Goal: Information Seeking & Learning: Learn about a topic

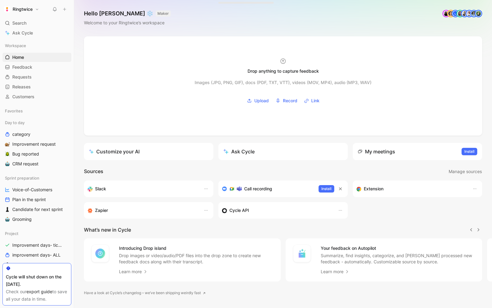
click at [34, 170] on div "Day to day category Improvement request Bug reported CRM request" at bounding box center [36, 145] width 69 height 55
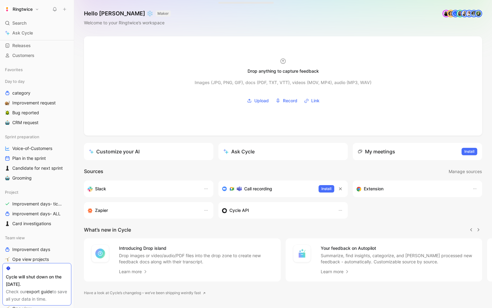
scroll to position [42, 0]
click at [29, 203] on span "Improvement days- tickets ready" at bounding box center [38, 203] width 52 height 6
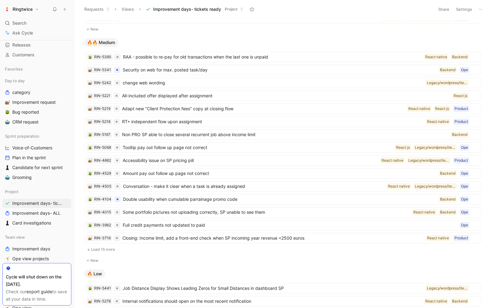
scroll to position [251, 0]
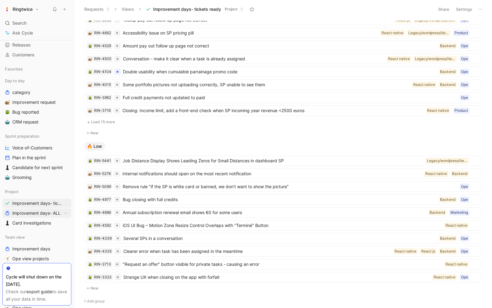
click at [48, 211] on span "improvement days- ALL" at bounding box center [36, 213] width 48 height 6
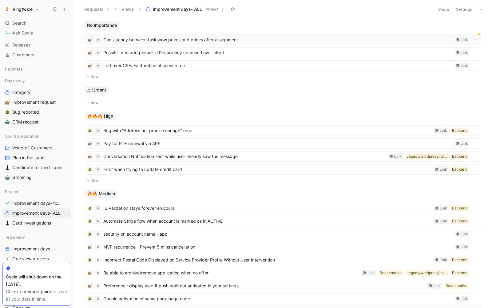
click at [195, 40] on span "Consistency between taskshow prices and prices after assignment" at bounding box center [277, 39] width 349 height 7
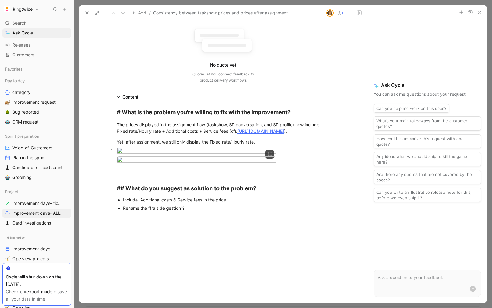
scroll to position [168, 0]
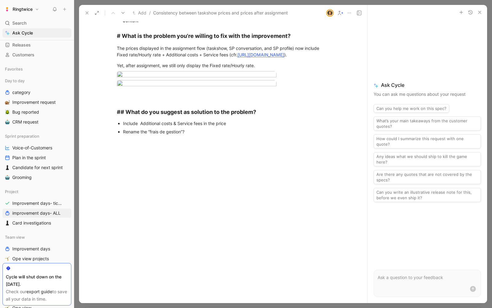
click at [338, 79] on div at bounding box center [223, 75] width 236 height 8
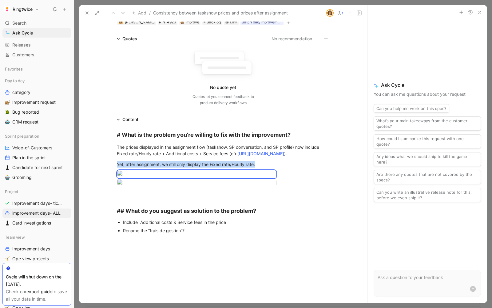
scroll to position [0, 0]
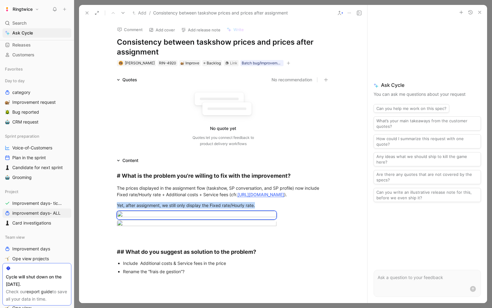
click at [86, 13] on icon at bounding box center [87, 12] width 5 height 5
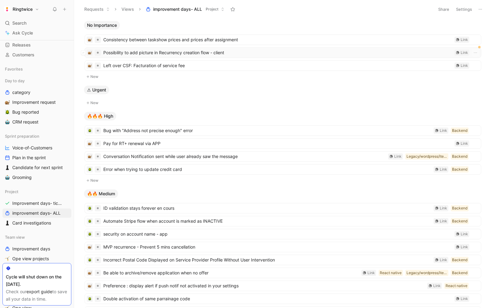
click at [131, 51] on span "Possibility to add picture in Recurrency creation flow - client" at bounding box center [277, 52] width 349 height 7
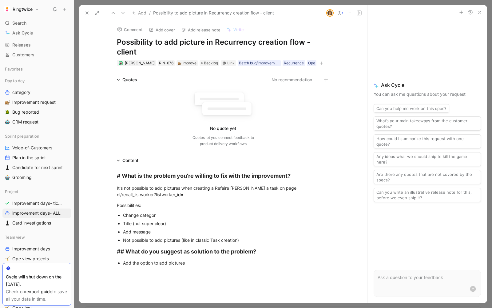
click at [220, 39] on h1 "Possibility to add picture in Recurrency creation flow - client" at bounding box center [223, 47] width 213 height 20
drag, startPoint x: 215, startPoint y: 40, endPoint x: 233, endPoint y: 54, distance: 22.7
click at [233, 54] on h1 "Possibility to add picture in Recurrency creation flow - client" at bounding box center [223, 47] width 213 height 20
click at [167, 223] on div "Title (not super clear)" at bounding box center [226, 223] width 207 height 6
click at [114, 38] on div "Comment Add cover Add release note Write Possibility to add picture in Recurren…" at bounding box center [223, 44] width 236 height 46
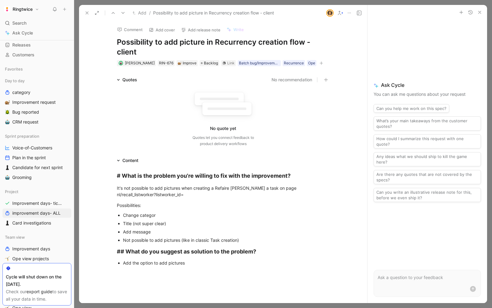
click at [120, 41] on h1 "Possibility to add picture in Recurrency creation flow - client" at bounding box center [223, 47] width 213 height 20
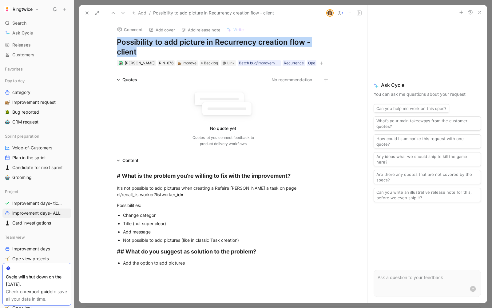
click at [120, 41] on h1 "Possibility to add picture in Recurrency creation flow - client" at bounding box center [223, 47] width 213 height 20
copy h1 "Possibility to add picture in Recurrency creation flow - client"
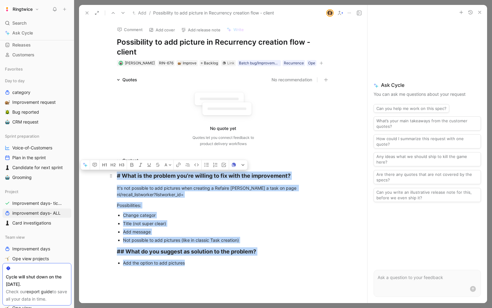
drag, startPoint x: 232, startPoint y: 270, endPoint x: 110, endPoint y: 171, distance: 156.6
click at [110, 171] on div "# What is the problem you're willing to fix with the improvement? It's not poss…" at bounding box center [223, 218] width 288 height 108
click at [96, 163] on icon "button" at bounding box center [94, 164] width 5 height 5
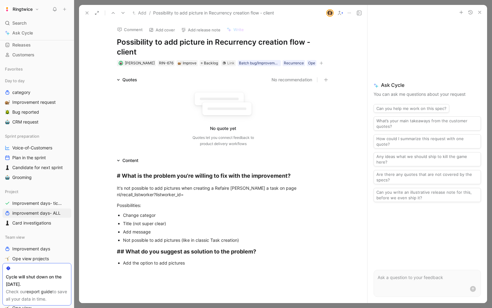
click at [222, 263] on div "Add the option to add pictures" at bounding box center [226, 262] width 207 height 6
click at [184, 62] on div "Improve" at bounding box center [187, 63] width 19 height 6
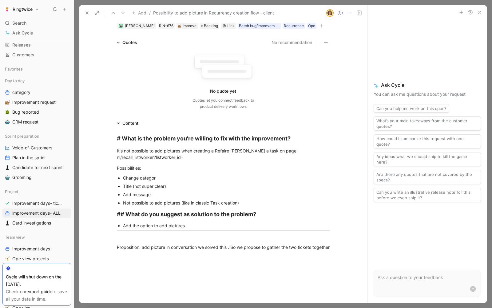
scroll to position [39, 0]
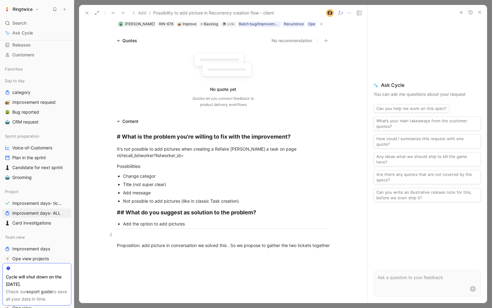
click at [149, 231] on div at bounding box center [223, 234] width 213 height 6
drag, startPoint x: 116, startPoint y: 133, endPoint x: 241, endPoint y: 239, distance: 163.9
click at [241, 239] on div "# What is the problem you're willing to fix with the improvement? It's not poss…" at bounding box center [223, 190] width 288 height 130
copy div "# What is the problem you're willing to fix with the improvement? It's not poss…"
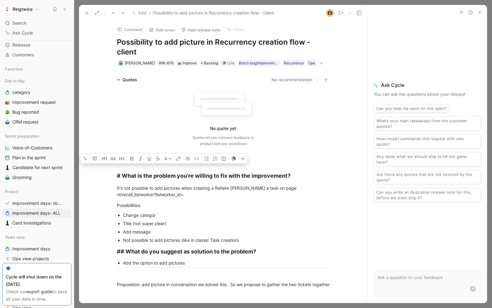
copy div "# What is the problem you're willing to fix with the improvement? It's not poss…"
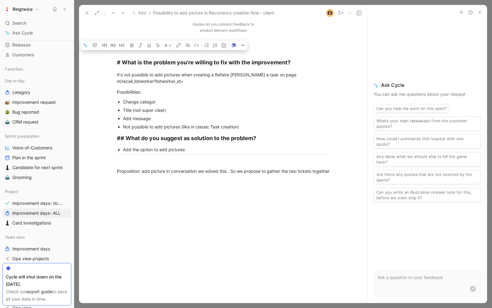
scroll to position [115, 0]
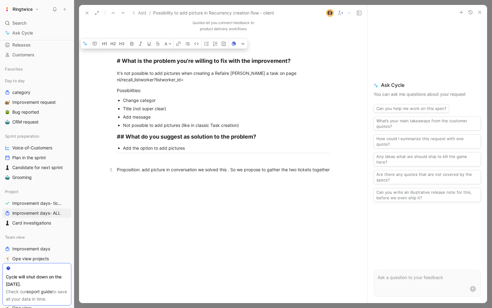
click at [135, 173] on div "Proposition: add picture in conversation we solved this . So we propose to gath…" at bounding box center [223, 169] width 213 height 6
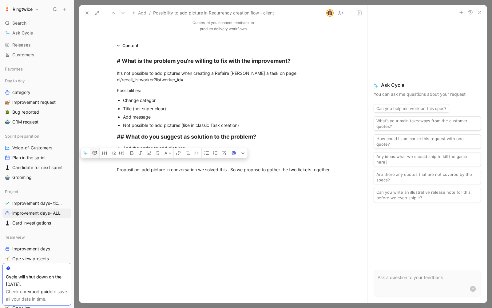
click at [98, 158] on button "button" at bounding box center [94, 153] width 9 height 10
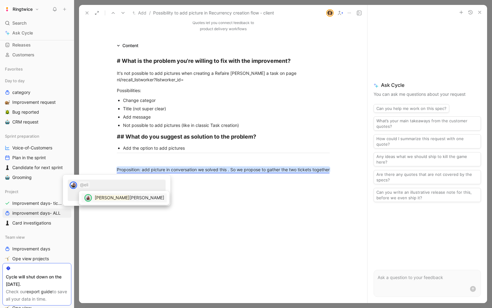
click at [109, 203] on div "Eli sabeth Zafiris" at bounding box center [124, 197] width 90 height 14
click at [130, 199] on span "sabeth Zafiris" at bounding box center [147, 197] width 35 height 5
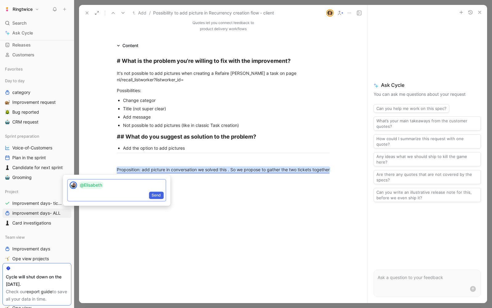
click at [161, 198] on span "Send" at bounding box center [156, 195] width 9 height 6
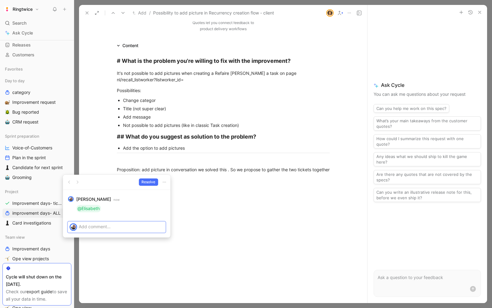
click at [105, 227] on p at bounding box center [121, 226] width 85 height 6
click at [149, 239] on div "Send" at bounding box center [117, 237] width 98 height 10
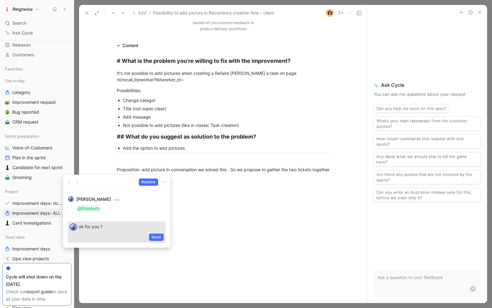
click at [162, 233] on div "Send" at bounding box center [117, 237] width 98 height 10
click at [159, 235] on span "Send" at bounding box center [156, 237] width 9 height 6
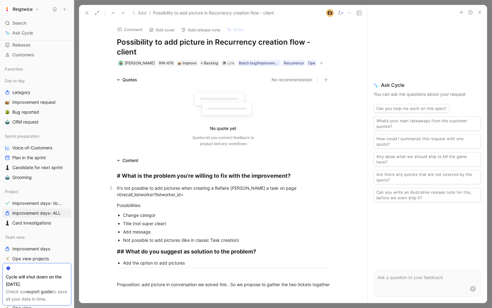
scroll to position [7, 0]
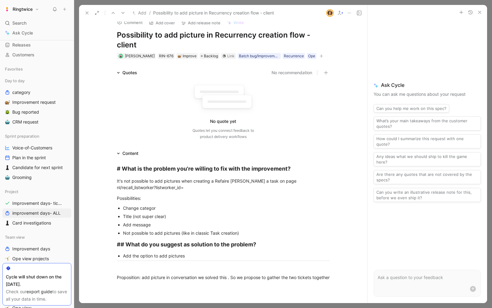
click at [126, 207] on div "Change categor" at bounding box center [226, 208] width 207 height 6
click at [126, 217] on div "Title (not super clear)" at bounding box center [226, 216] width 207 height 6
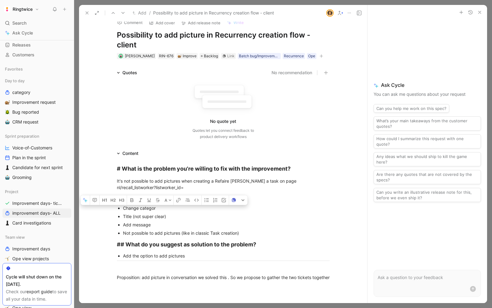
click at [126, 217] on div "Title (not super clear)" at bounding box center [226, 216] width 207 height 6
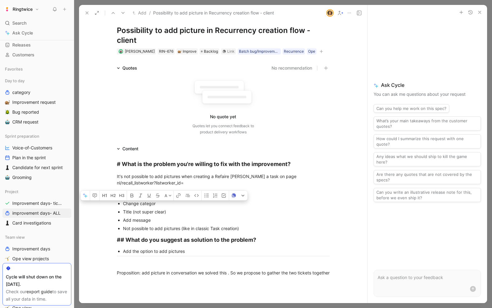
click at [147, 222] on div "Add message" at bounding box center [226, 220] width 207 height 6
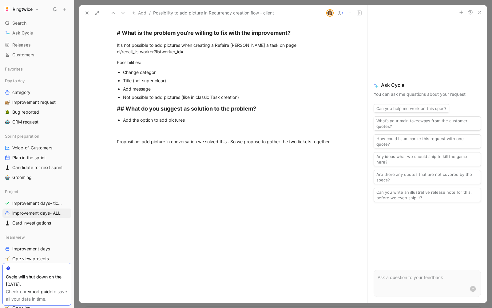
click at [137, 186] on div at bounding box center [223, 197] width 288 height 92
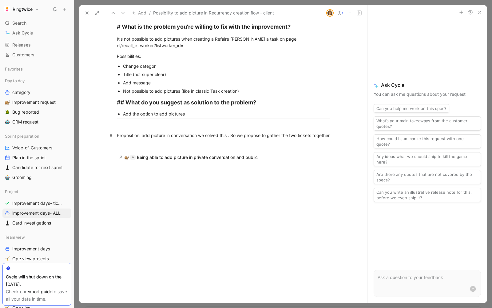
click at [153, 140] on p "Proposition: add picture in conversation we solved this . So we propose to gath…" at bounding box center [223, 135] width 236 height 10
click at [127, 149] on div at bounding box center [223, 146] width 213 height 6
click at [187, 164] on div at bounding box center [223, 202] width 288 height 92
click at [154, 172] on div at bounding box center [223, 202] width 288 height 92
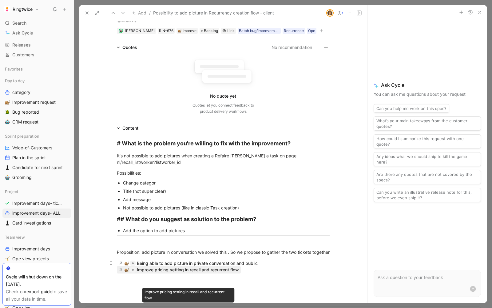
scroll to position [0, 0]
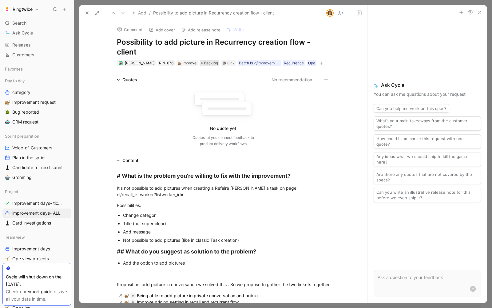
click at [204, 64] on span "Backlog" at bounding box center [211, 63] width 14 height 6
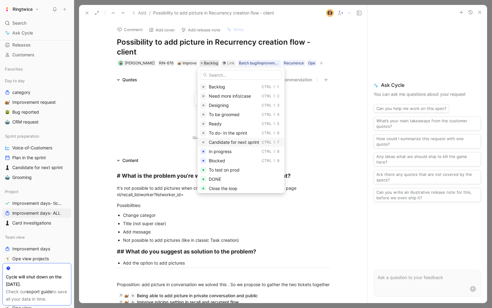
scroll to position [11, 0]
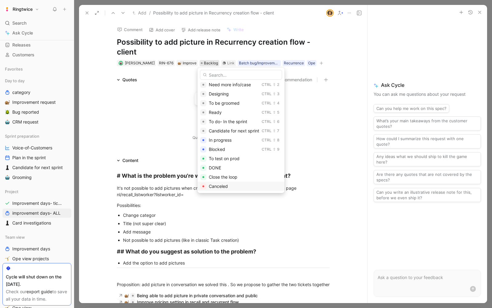
click at [221, 185] on span "Canceled" at bounding box center [218, 185] width 19 height 5
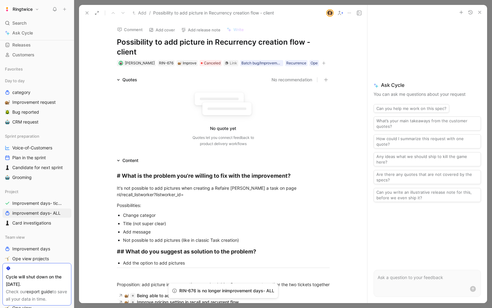
click at [87, 10] on icon at bounding box center [87, 12] width 5 height 5
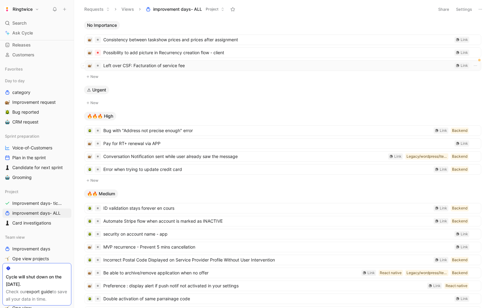
click at [147, 67] on span "Left over CSF: Facturation of service fee" at bounding box center [277, 65] width 349 height 7
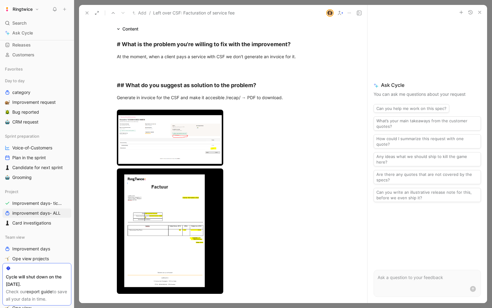
scroll to position [290, 0]
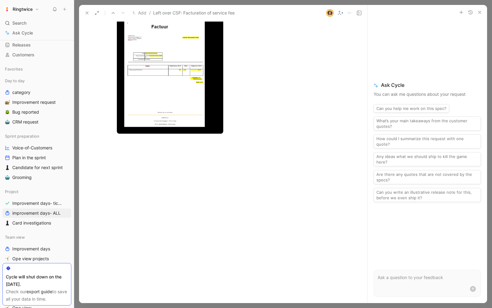
click at [126, 154] on div at bounding box center [223, 197] width 288 height 92
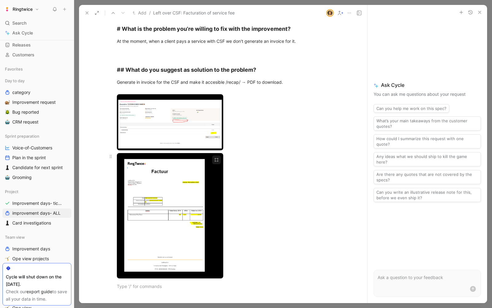
scroll to position [134, 0]
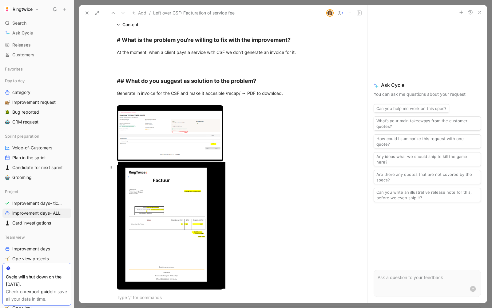
click at [154, 237] on body "Ringtwice Search ⌘ K Ask Cycle Workspace Home G then H Feedback G then F Reques…" at bounding box center [246, 154] width 492 height 308
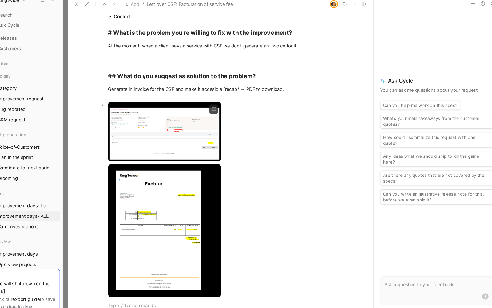
scroll to position [0, 0]
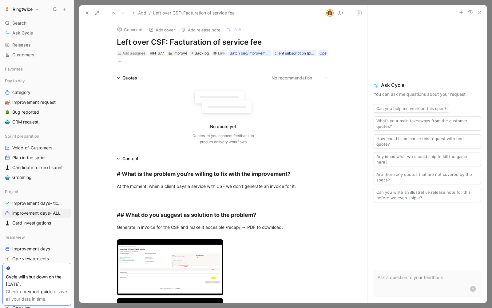
click at [390, 80] on div at bounding box center [283, 154] width 418 height 308
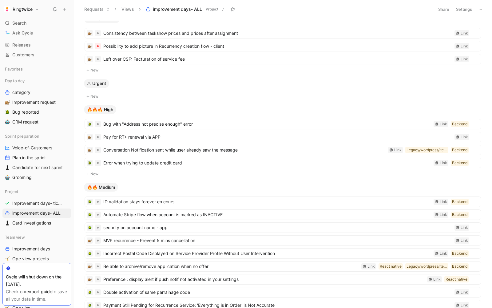
scroll to position [4, 0]
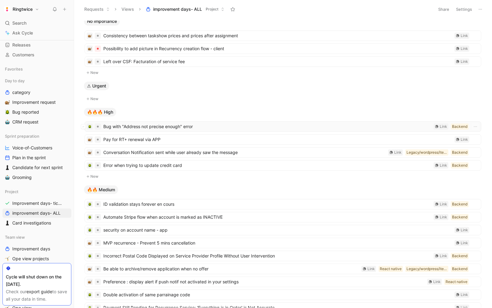
click at [166, 130] on div "Bug with "Address not precise enough" error Backend Link" at bounding box center [283, 126] width 397 height 10
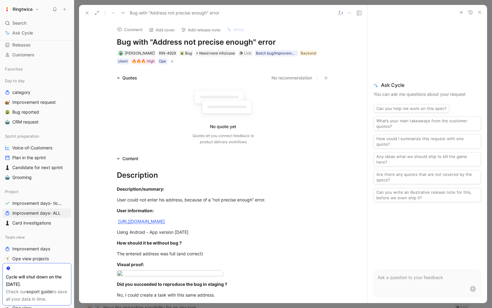
click at [358, 13] on use at bounding box center [359, 13] width 4 height 4
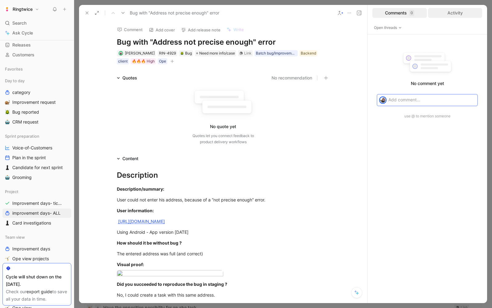
click at [390, 14] on div "Activity" at bounding box center [455, 13] width 54 height 10
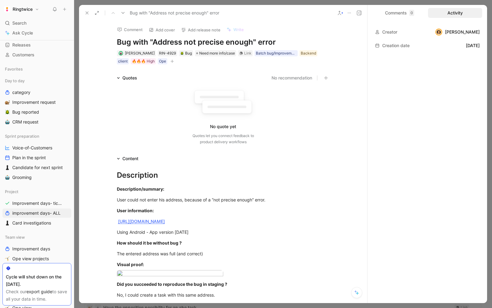
click at [390, 46] on div "July 18, 2025" at bounding box center [473, 45] width 14 height 7
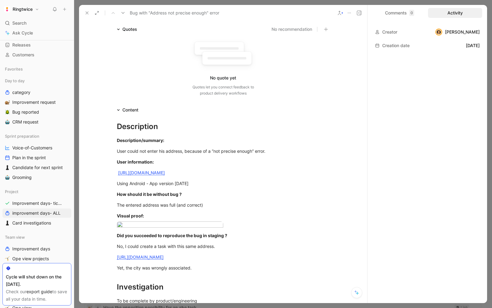
scroll to position [49, 0]
click at [390, 46] on div "July 18, 2025" at bounding box center [473, 45] width 14 height 7
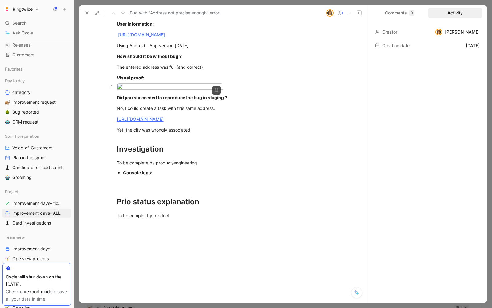
scroll to position [502, 0]
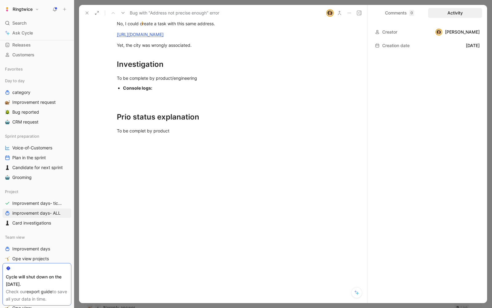
click at [222, 130] on div "To be complet by product" at bounding box center [223, 130] width 213 height 6
click at [185, 72] on h1 "Investigation" at bounding box center [223, 62] width 236 height 22
click at [138, 15] on strong "Did you succeeded to reproduce the bug in staging ?" at bounding box center [172, 12] width 110 height 5
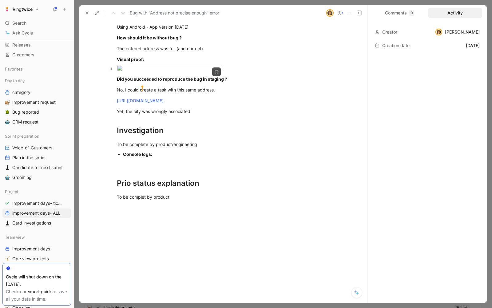
scroll to position [0, 0]
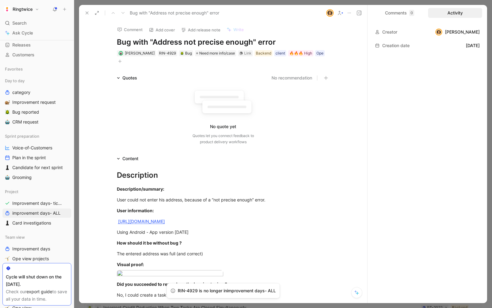
click at [86, 13] on icon at bounding box center [87, 12] width 5 height 5
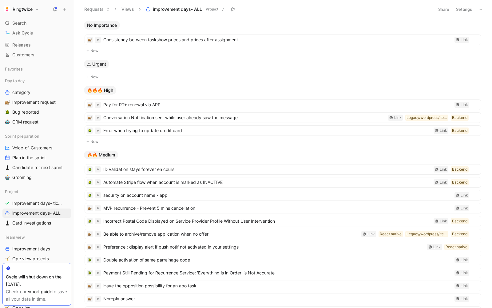
scroll to position [1, 0]
click at [160, 103] on span "Pay for RT+ renewal via APP" at bounding box center [277, 103] width 349 height 7
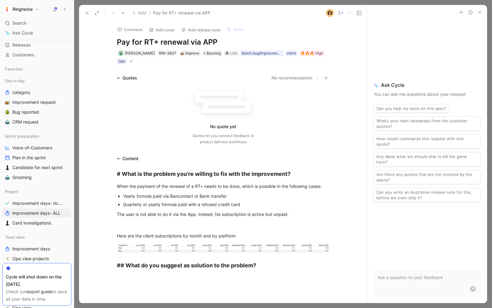
click at [274, 46] on h1 "Pay for RT+ renewal via APP" at bounding box center [223, 42] width 213 height 10
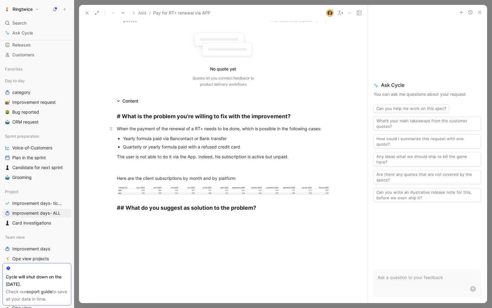
scroll to position [64, 0]
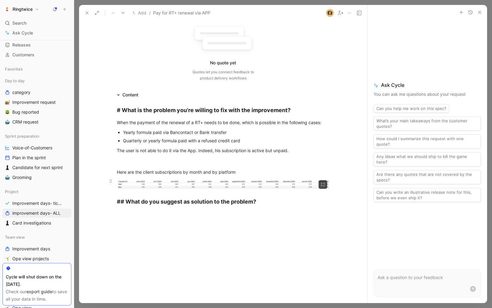
click at [253, 186] on body "Ringtwice Search ⌘ K Ask Cycle Workspace Home G then H Feedback G then F Reques…" at bounding box center [246, 154] width 492 height 308
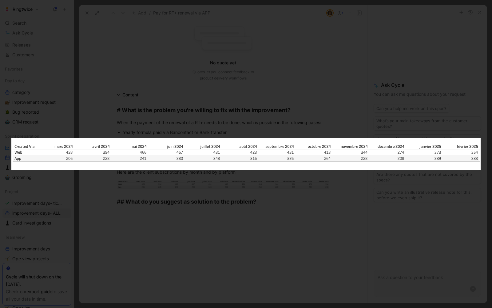
click at [260, 269] on div at bounding box center [246, 308] width 492 height 0
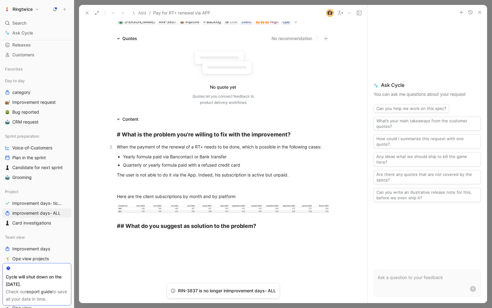
scroll to position [32, 0]
click at [151, 206] on body "Ringtwice Search ⌘ K Ask Cycle Workspace Home G then H Feedback G then F Reques…" at bounding box center [246, 154] width 492 height 308
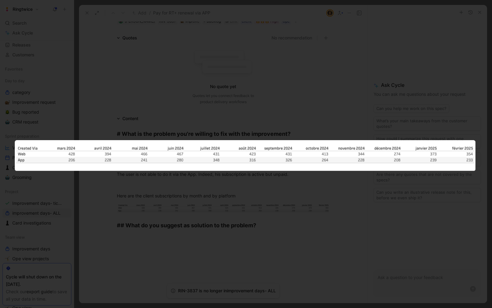
click at [146, 213] on div at bounding box center [223, 208] width 213 height 14
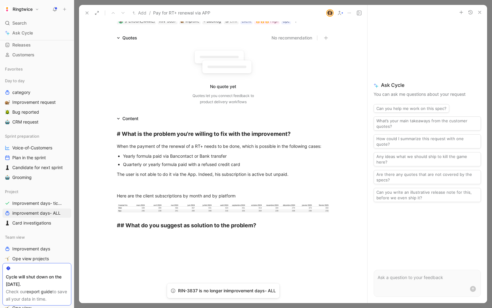
click at [128, 152] on p "Yearly formula paid via Bancontact or Bank transfer" at bounding box center [226, 156] width 207 height 8
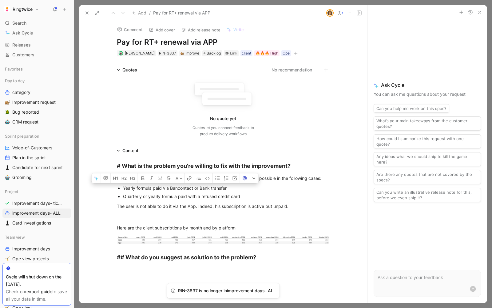
scroll to position [13, 0]
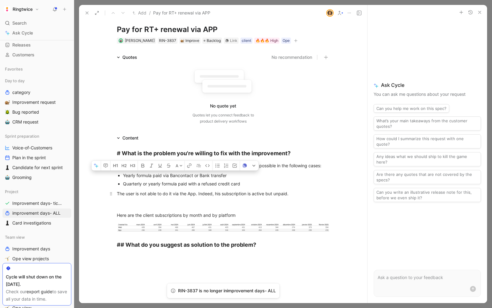
click at [146, 196] on div "The user is not able to do it via the App. Indeed, his subscription is active b…" at bounding box center [223, 193] width 213 height 6
click at [139, 196] on div "The user is not able to do it via the App. Indeed, his subscription is active b…" at bounding box center [223, 193] width 213 height 6
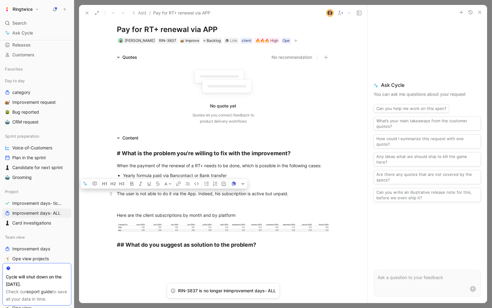
click at [139, 196] on div "The user is not able to do it via the App. Indeed, his subscription is active b…" at bounding box center [223, 193] width 213 height 6
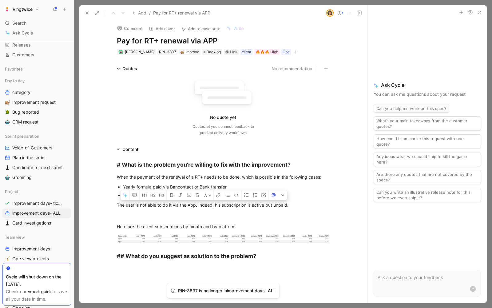
scroll to position [0, 0]
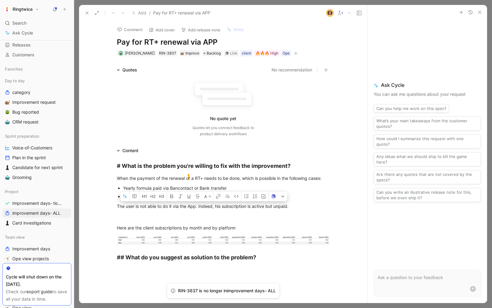
click at [86, 14] on use at bounding box center [87, 13] width 2 height 2
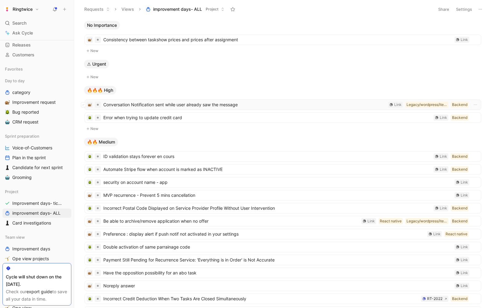
click at [158, 106] on span "Conversation Notification sent while user already saw the message" at bounding box center [244, 104] width 282 height 7
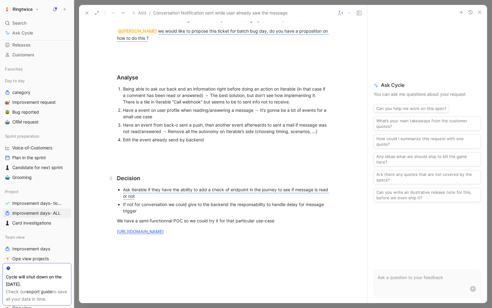
scroll to position [854, 0]
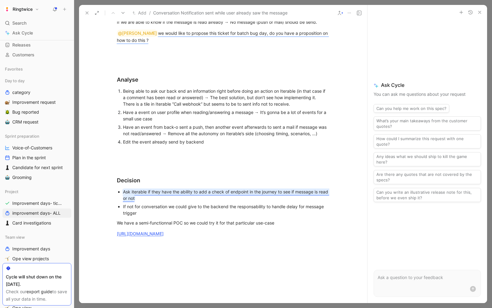
click at [151, 191] on mark "Ask iterable if they have the ability to add a check of endpoint in the journey…" at bounding box center [226, 195] width 206 height 12
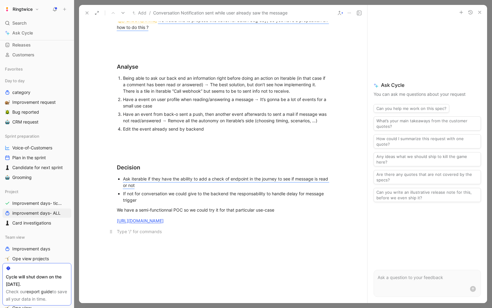
scroll to position [857, 0]
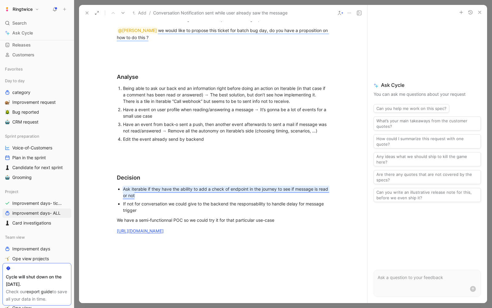
click at [201, 187] on mark "Ask iterable if they have the ability to add a check of endpoint in the journey…" at bounding box center [226, 192] width 206 height 12
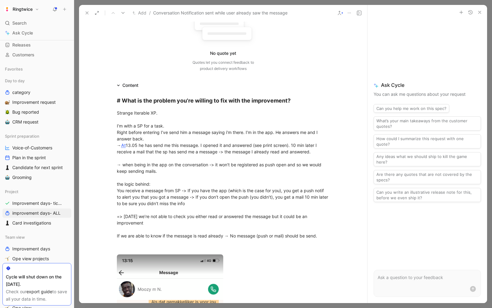
scroll to position [0, 0]
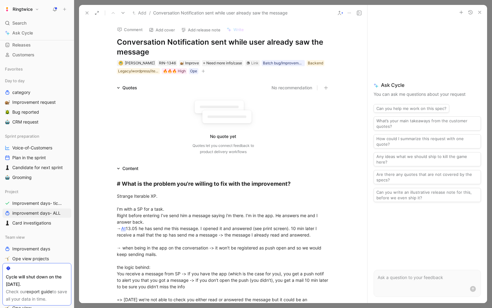
click at [167, 52] on h1 "Conversation Notification sent while user already saw the message" at bounding box center [223, 47] width 213 height 20
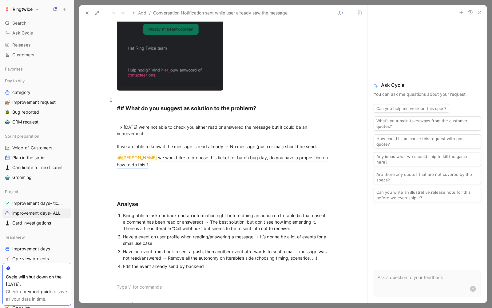
scroll to position [741, 0]
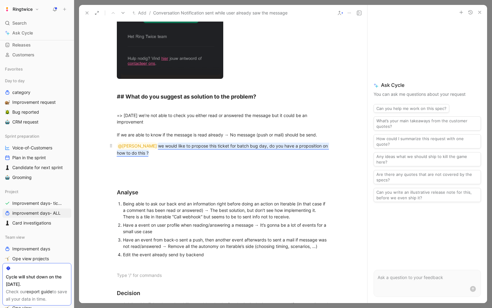
click at [208, 144] on mark "we would like to propose this ticket for batch bug day, do you have a propositi…" at bounding box center [223, 149] width 212 height 12
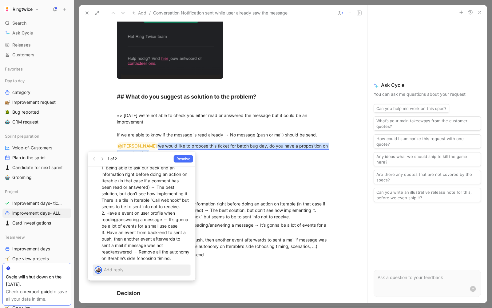
scroll to position [0, 0]
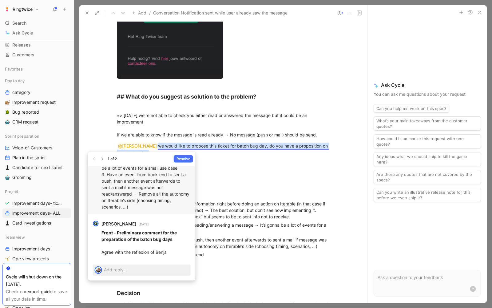
drag, startPoint x: 101, startPoint y: 191, endPoint x: 142, endPoint y: 205, distance: 43.8
click at [142, 205] on div "Benjamin Aiglon 9 months ago Don’t see an easy way. On the table: 1. Being able…" at bounding box center [142, 149] width 108 height 129
copy p "1. Being able to ask our back end an information right before doing an action o…"
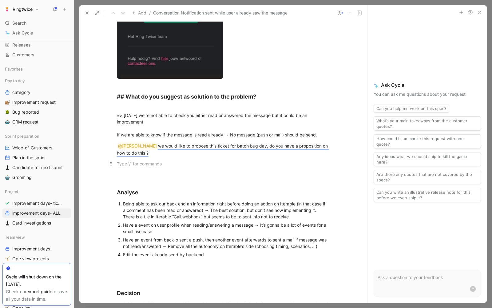
click at [134, 164] on div at bounding box center [223, 163] width 213 height 6
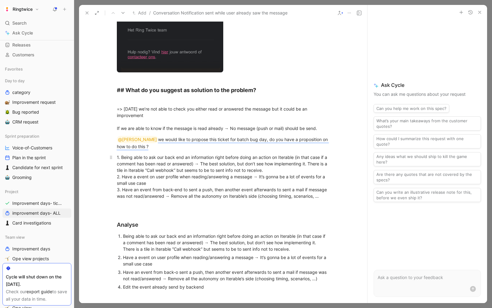
scroll to position [754, 0]
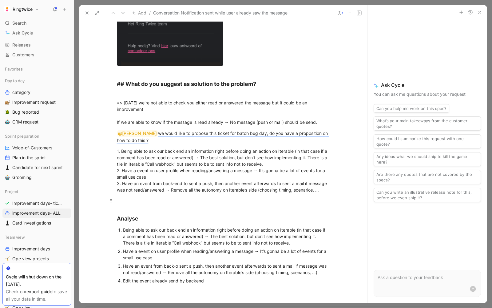
click at [150, 200] on div at bounding box center [223, 200] width 213 height 6
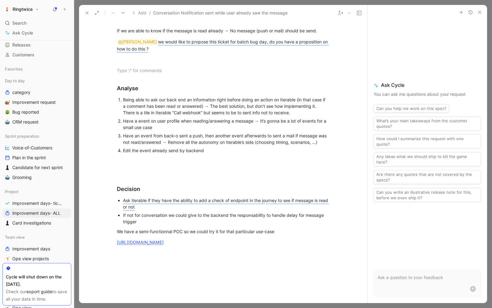
scroll to position [897, 0]
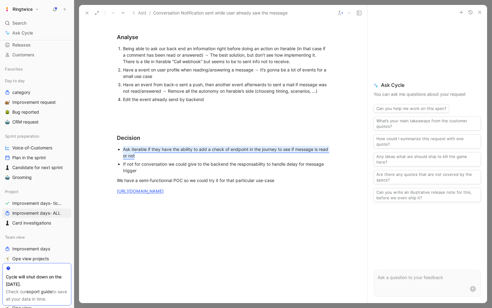
click at [134, 147] on mark "Ask iterable if they have the ability to add a check of endpoint in the journey…" at bounding box center [226, 152] width 206 height 12
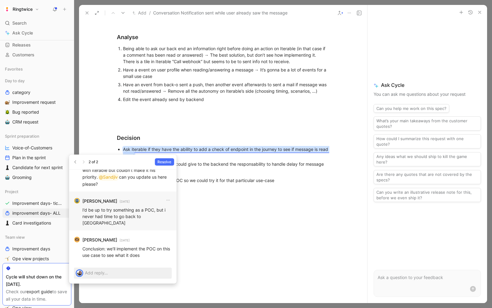
click at [113, 216] on p "I’d be up to try something as a POC, but i never had time to go back to Iterable" at bounding box center [126, 215] width 89 height 19
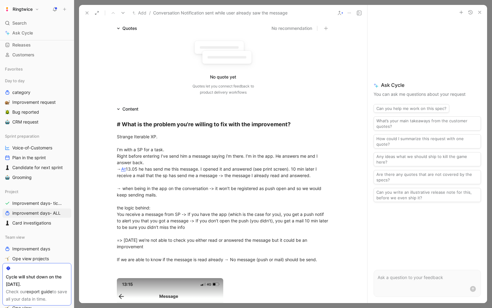
scroll to position [0, 0]
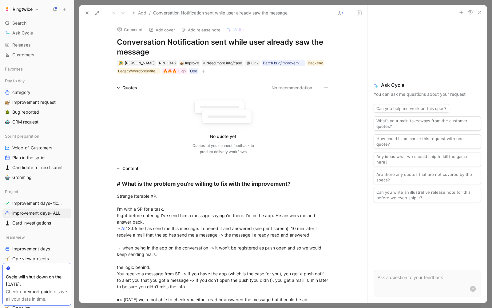
click at [142, 46] on h1 "Conversation Notification sent while user already saw the message" at bounding box center [223, 47] width 213 height 20
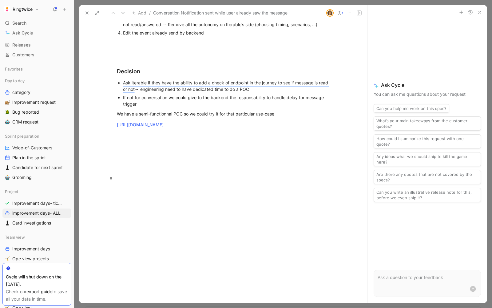
scroll to position [938, 0]
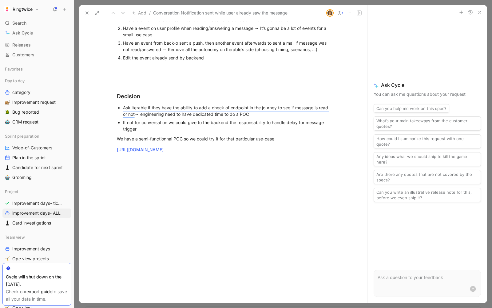
click at [150, 118] on p "If not for conversation we could give to the backend the responsability to hand…" at bounding box center [226, 125] width 207 height 15
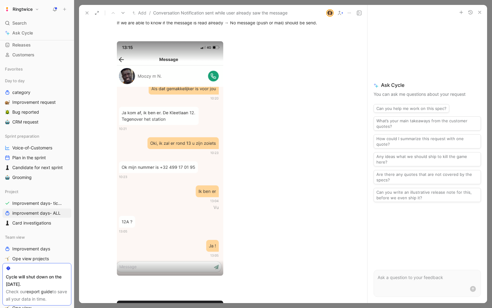
scroll to position [0, 0]
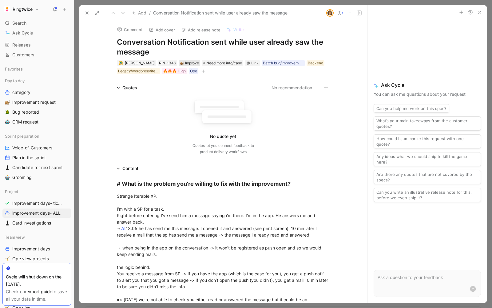
click at [193, 62] on div "Improve" at bounding box center [189, 63] width 19 height 6
click at [190, 61] on div "Improve" at bounding box center [189, 63] width 19 height 6
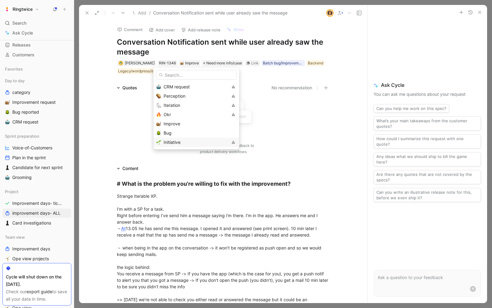
click at [178, 139] on div "Initiative" at bounding box center [196, 141] width 64 height 7
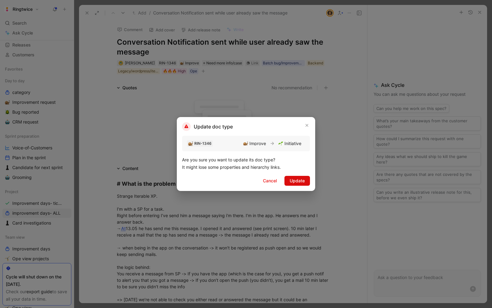
click at [294, 178] on span "Update" at bounding box center [297, 180] width 15 height 7
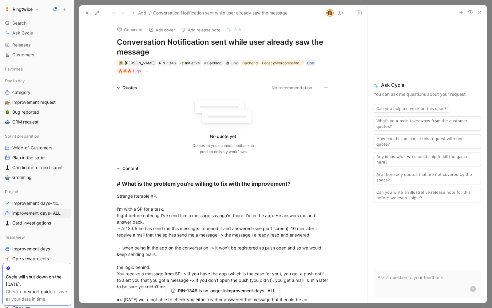
click at [83, 9] on div at bounding box center [95, 13] width 25 height 9
click at [86, 11] on icon at bounding box center [87, 12] width 5 height 5
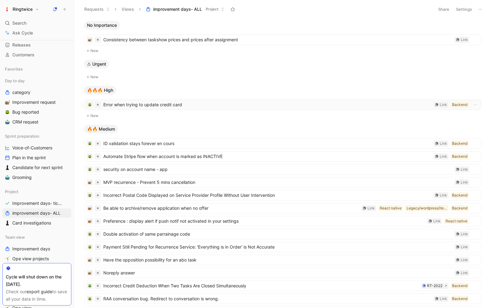
click at [156, 103] on span "Error when trying to update credit card" at bounding box center [267, 104] width 328 height 7
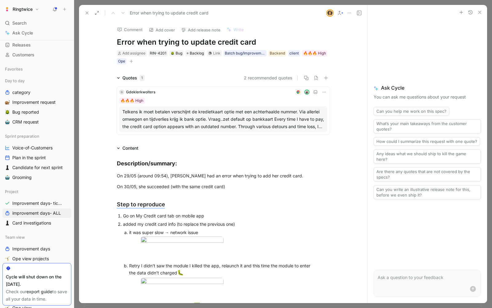
click at [358, 12] on icon at bounding box center [359, 12] width 5 height 5
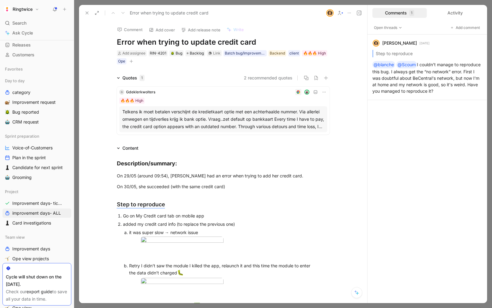
click at [87, 13] on icon at bounding box center [87, 12] width 5 height 5
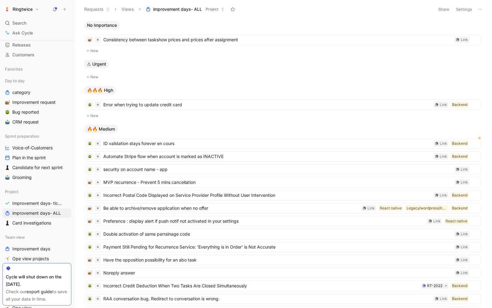
scroll to position [19, 0]
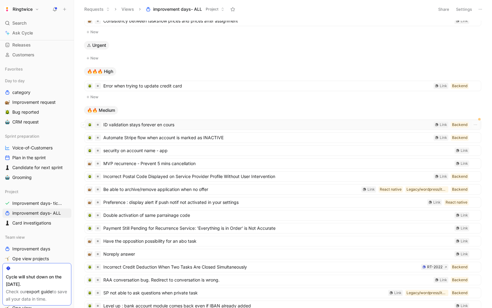
click at [149, 126] on span "ID validation stays forever en cours" at bounding box center [267, 124] width 328 height 7
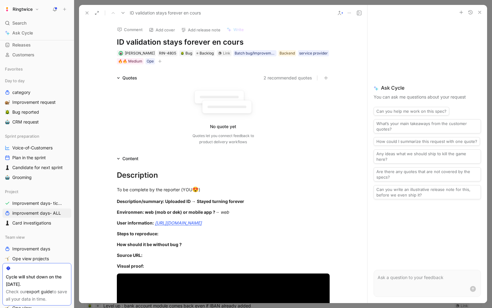
click at [358, 12] on use at bounding box center [359, 13] width 4 height 4
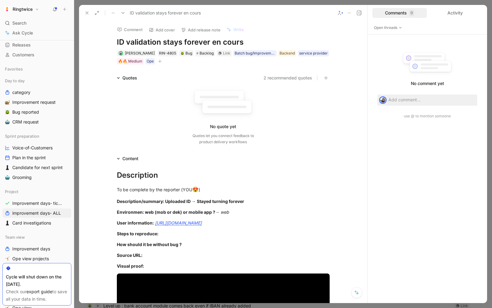
click at [390, 8] on button "Activity" at bounding box center [455, 13] width 54 height 10
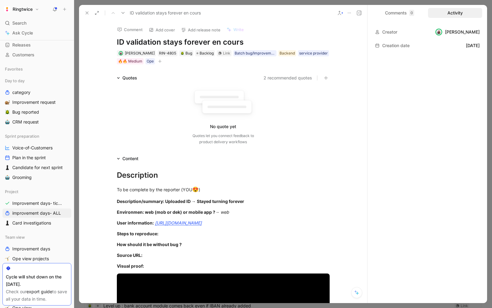
scroll to position [1, 0]
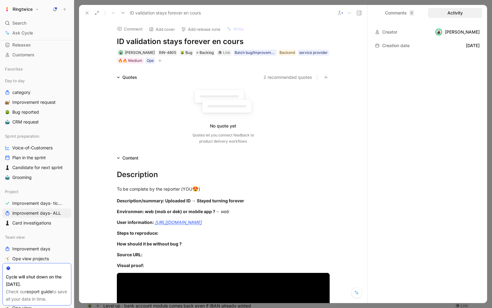
click at [160, 42] on h1 "ID validation stays forever en cours" at bounding box center [223, 42] width 213 height 10
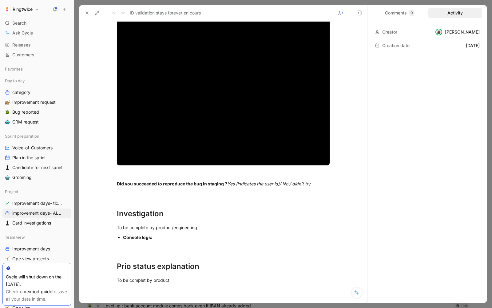
scroll to position [625, 0]
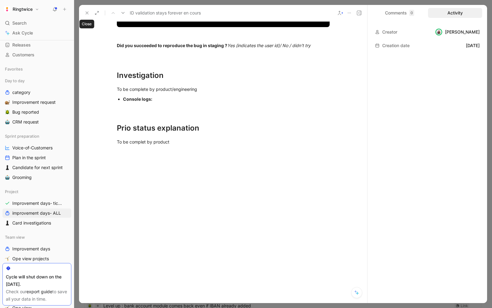
click at [84, 17] on button at bounding box center [87, 13] width 9 height 9
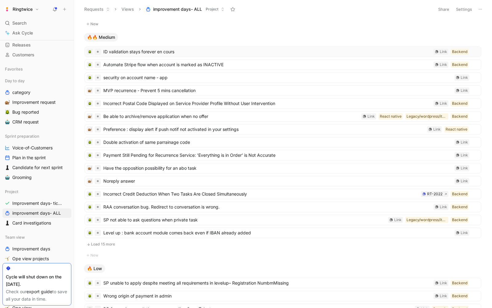
scroll to position [262, 0]
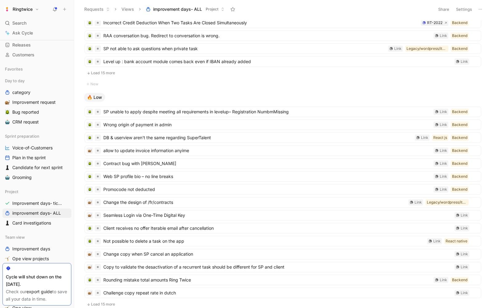
click at [100, 69] on button "Load 15 more" at bounding box center [283, 72] width 397 height 7
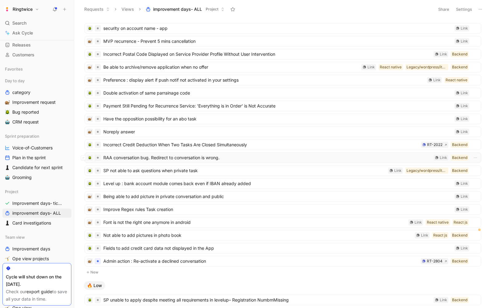
scroll to position [149, 0]
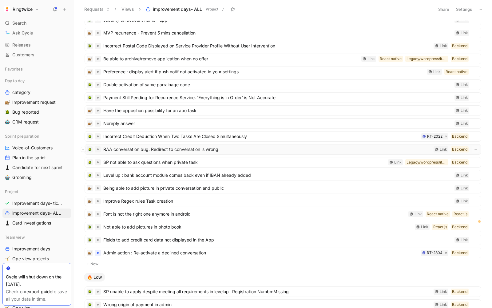
click at [181, 147] on span "RAA conversation bug. Redirect to conversation is wrong." at bounding box center [267, 149] width 328 height 7
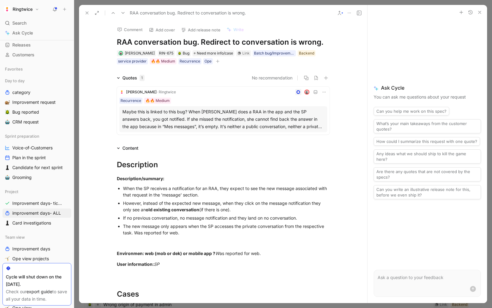
click at [150, 44] on h1 "RAA conversation bug. Redirect to conversation is wrong." at bounding box center [223, 42] width 213 height 10
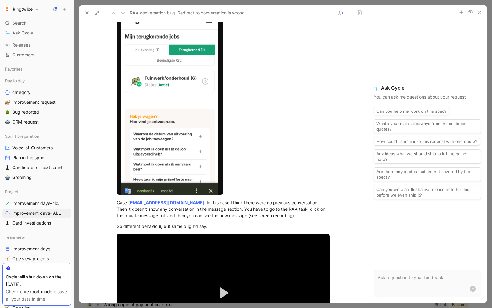
scroll to position [767, 0]
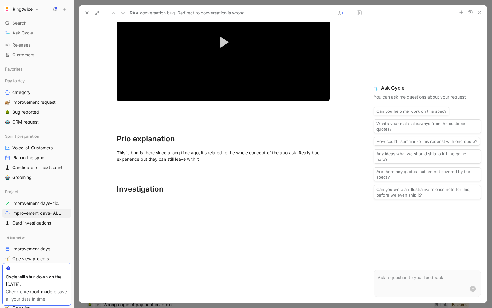
click at [161, 204] on div at bounding box center [223, 248] width 288 height 92
click at [178, 195] on h1 "Investigation" at bounding box center [223, 186] width 236 height 22
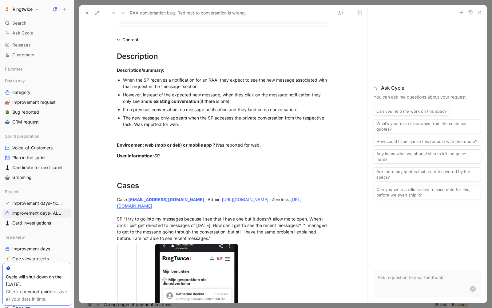
scroll to position [0, 0]
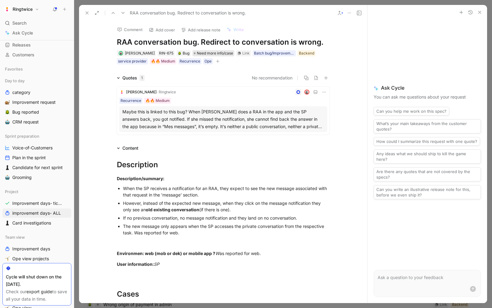
click at [213, 53] on span "Need more info/case" at bounding box center [215, 53] width 36 height 6
click at [265, 54] on div "Batch bug/Improvement day" at bounding box center [274, 53] width 41 height 6
click at [240, 64] on icon at bounding box center [242, 65] width 4 height 4
click at [240, 61] on input "Batch bug/Improvement day" at bounding box center [240, 61] width 0 height 0
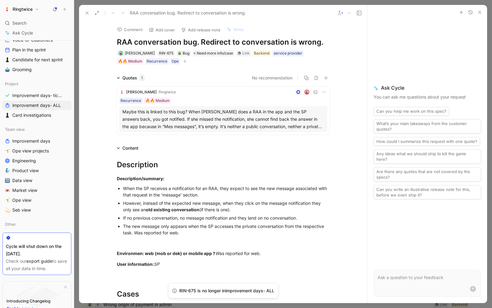
scroll to position [190, 0]
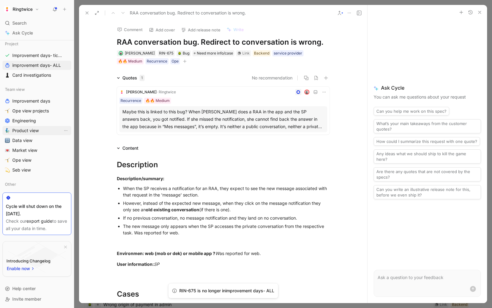
click at [27, 127] on span "Product view" at bounding box center [25, 130] width 26 height 6
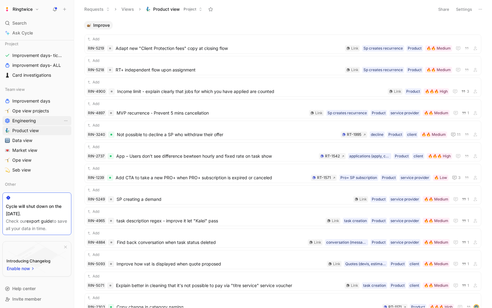
click at [28, 119] on span "Engineering" at bounding box center [24, 121] width 24 height 6
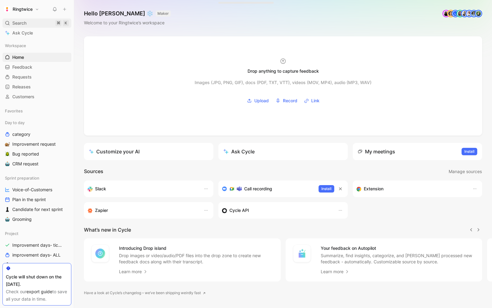
click at [18, 20] on span "Search" at bounding box center [19, 22] width 14 height 7
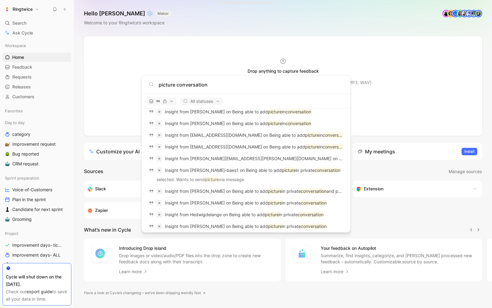
scroll to position [233, 0]
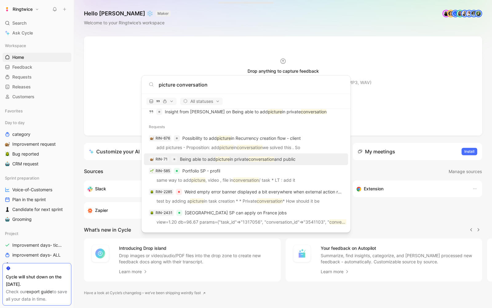
type input "picture conversation"
click at [258, 164] on div "RIN-71 Being able to add picture in private conversation and public" at bounding box center [246, 159] width 201 height 11
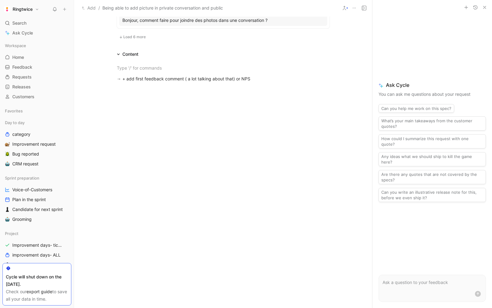
scroll to position [451, 0]
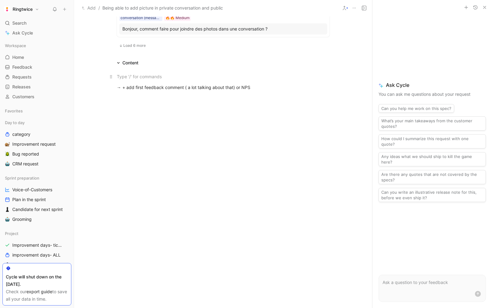
click at [152, 80] on p at bounding box center [223, 76] width 236 height 10
click at [266, 89] on div "→ + add first feedback comment ( a lot talking about that) or NPS" at bounding box center [223, 87] width 213 height 6
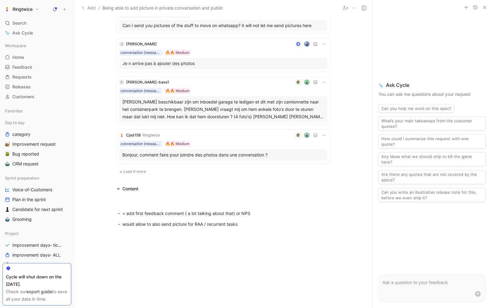
scroll to position [300, 0]
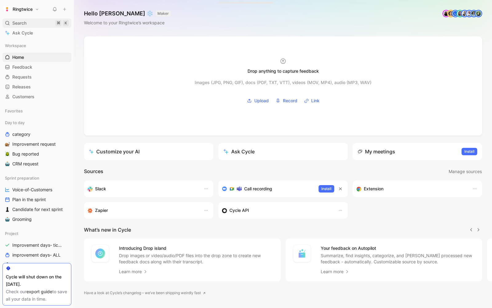
click at [19, 23] on span "Search" at bounding box center [19, 22] width 14 height 7
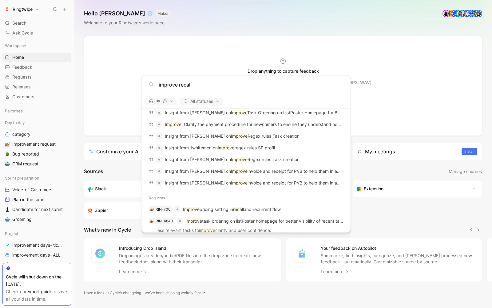
scroll to position [273, 0]
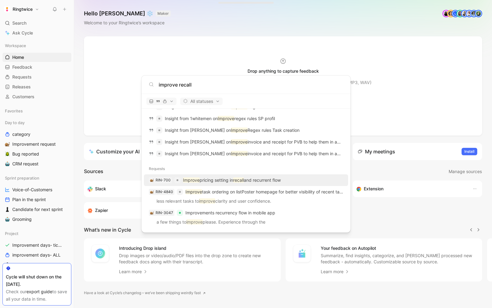
type input "improve recall"
click at [252, 181] on p "Improve pricing setting in recall and recurrent flow" at bounding box center [232, 179] width 98 height 7
